Goal: Information Seeking & Learning: Learn about a topic

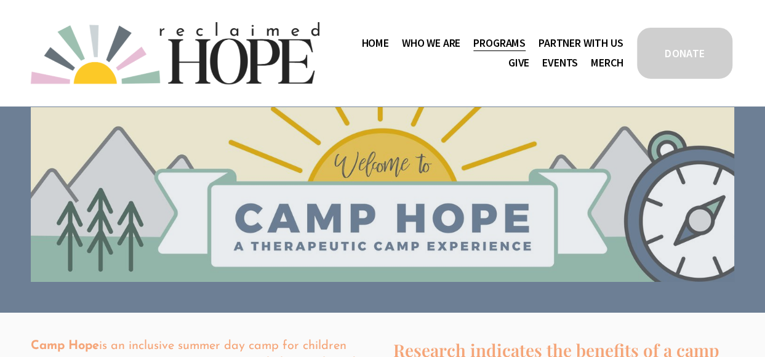
click at [0, 0] on span "Camp Hope" at bounding box center [0, 0] width 0 height 0
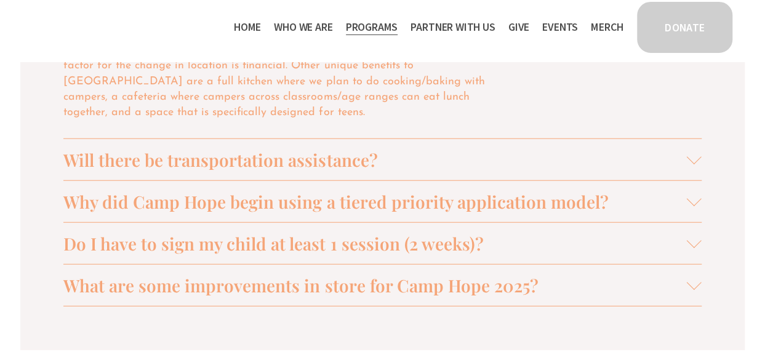
scroll to position [1415, 0]
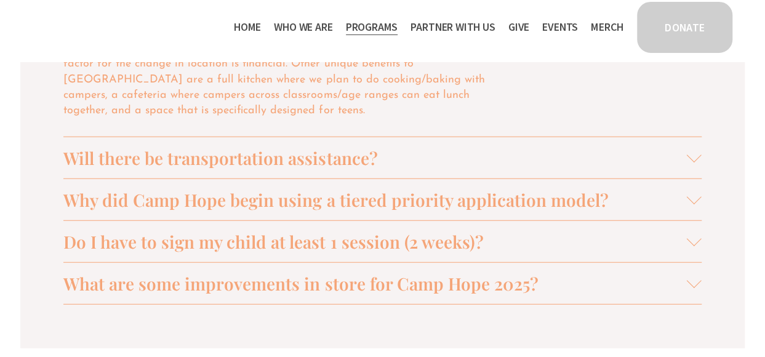
click at [394, 235] on span "Do I have to sign my child at least 1 session (2 weeks)?" at bounding box center [374, 241] width 623 height 23
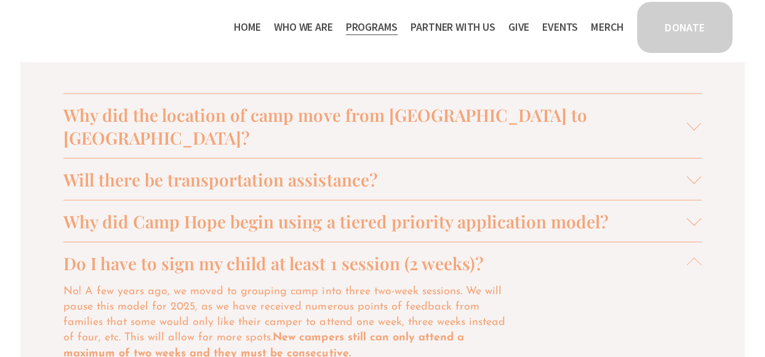
scroll to position [1267, 0]
click at [373, 123] on span "Why did the location of camp move from [GEOGRAPHIC_DATA] to [GEOGRAPHIC_DATA]?" at bounding box center [374, 126] width 623 height 46
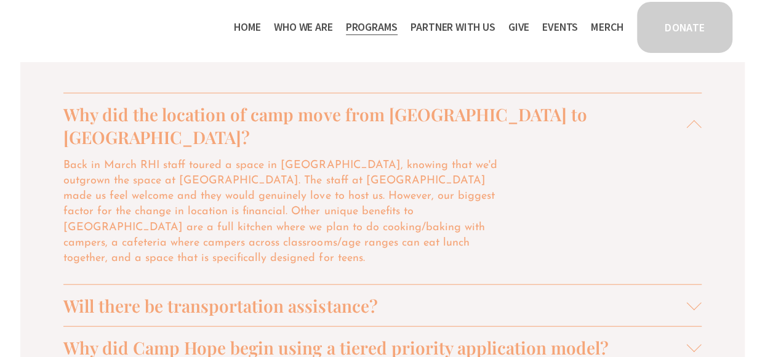
click at [214, 201] on p "Back in March RHI staff toured a space in [GEOGRAPHIC_DATA], knowing that we'd …" at bounding box center [286, 212] width 446 height 108
click at [423, 226] on p "Back in March RHI staff toured a space in [GEOGRAPHIC_DATA], knowing that we'd …" at bounding box center [286, 212] width 446 height 108
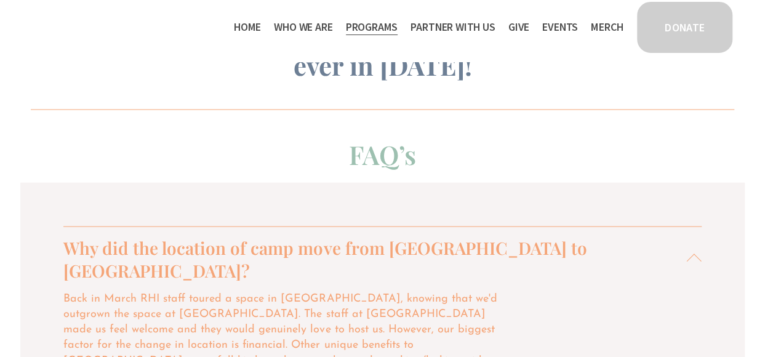
scroll to position [1133, 0]
click at [235, 20] on link "Home" at bounding box center [247, 27] width 27 height 20
